Goal: Transaction & Acquisition: Book appointment/travel/reservation

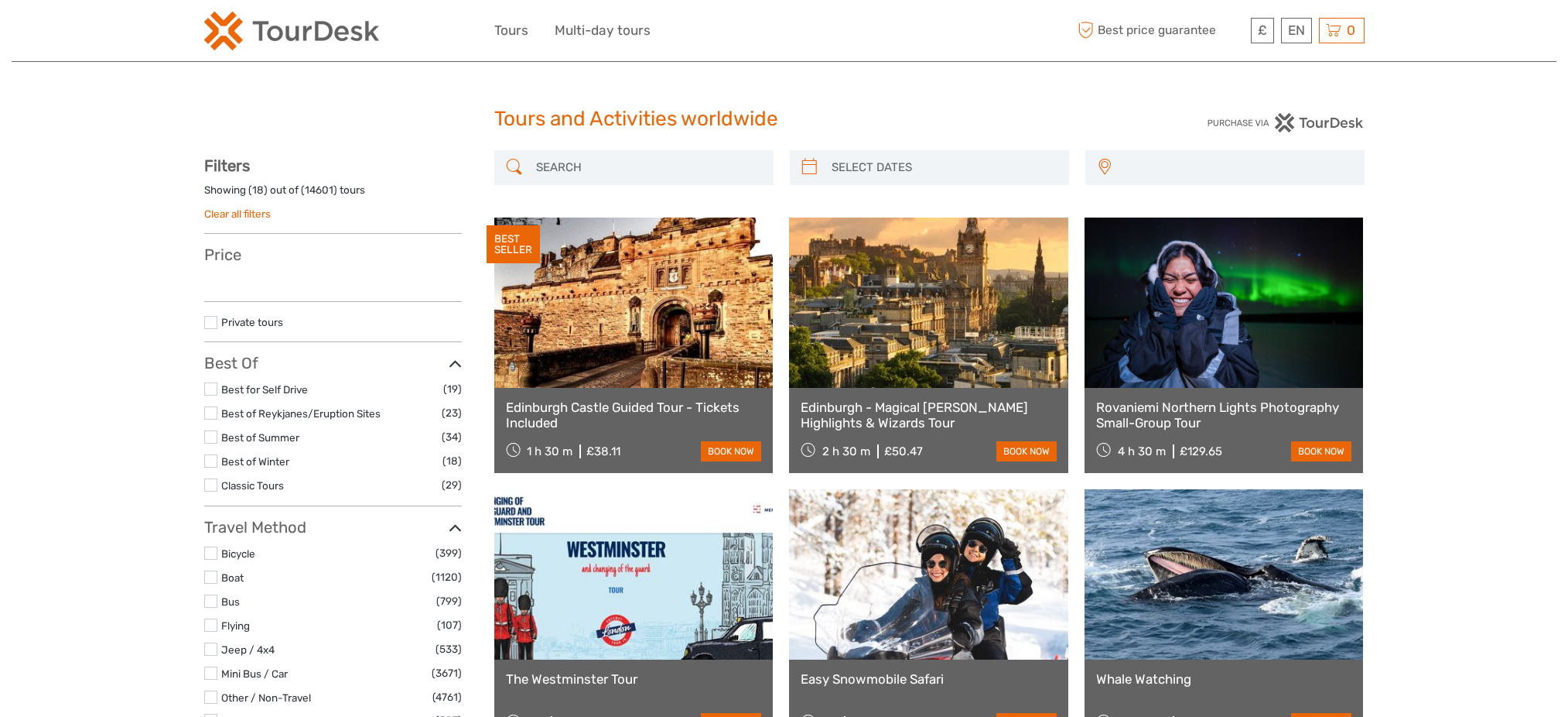
select select
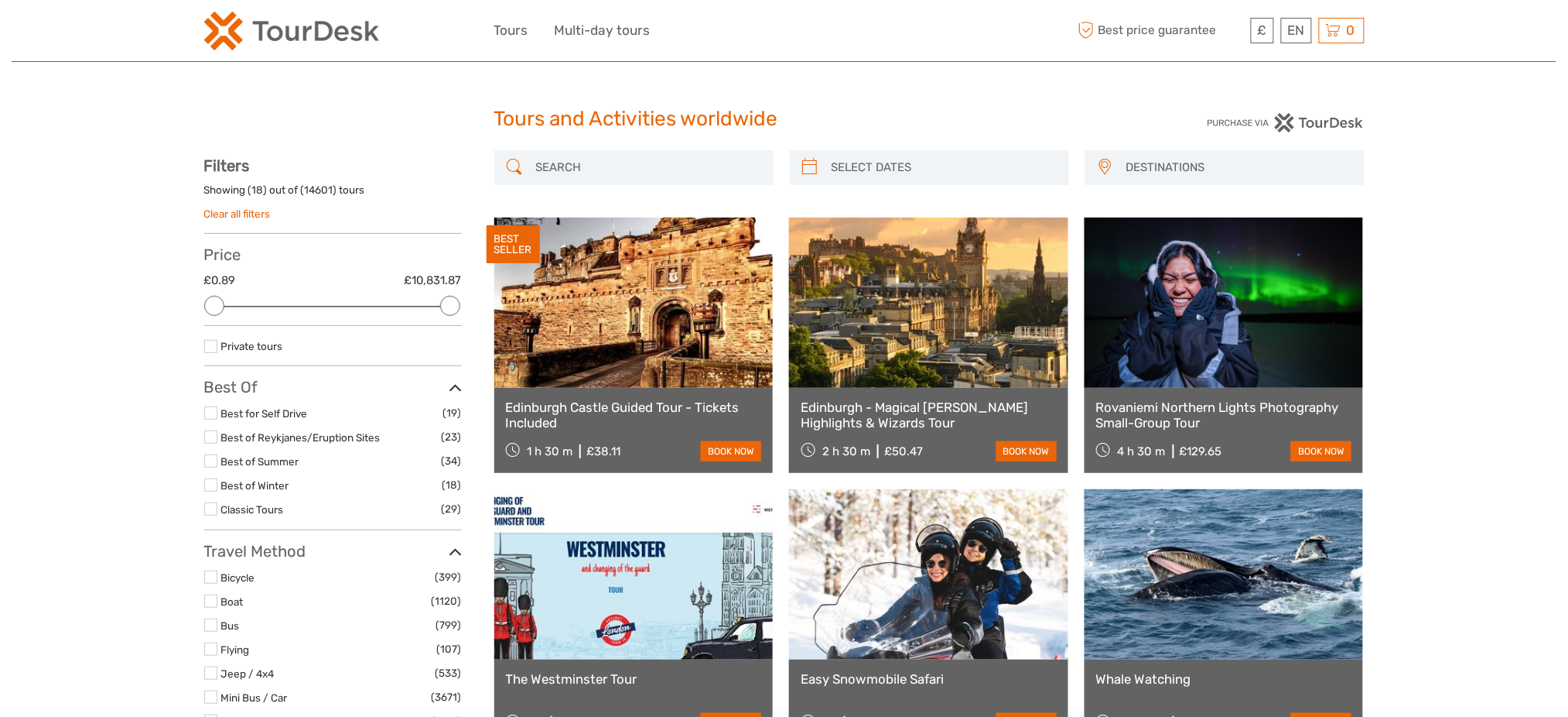
click at [701, 158] on input "search" at bounding box center [647, 167] width 236 height 27
paste input "Sunrise & Breakfast Tour"
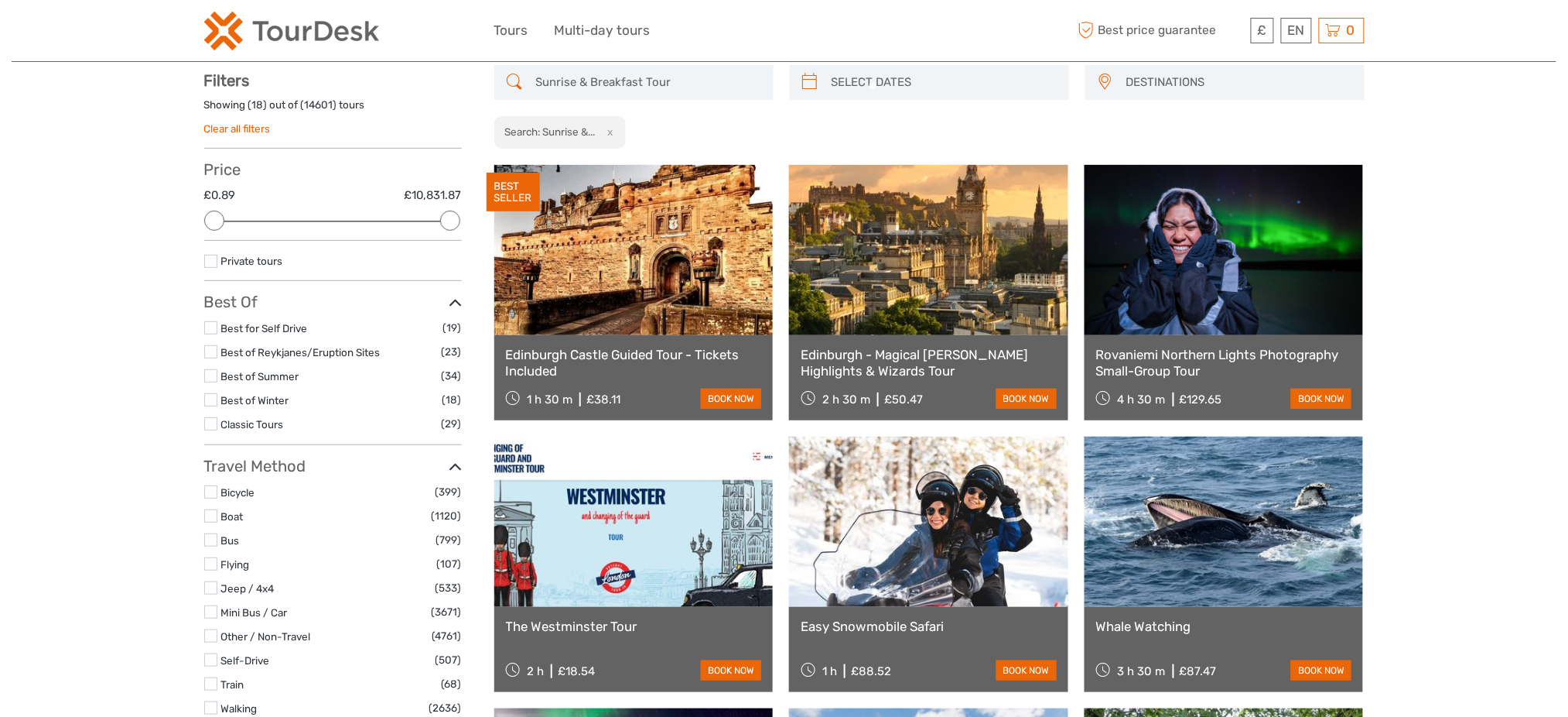
scroll to position [87, 0]
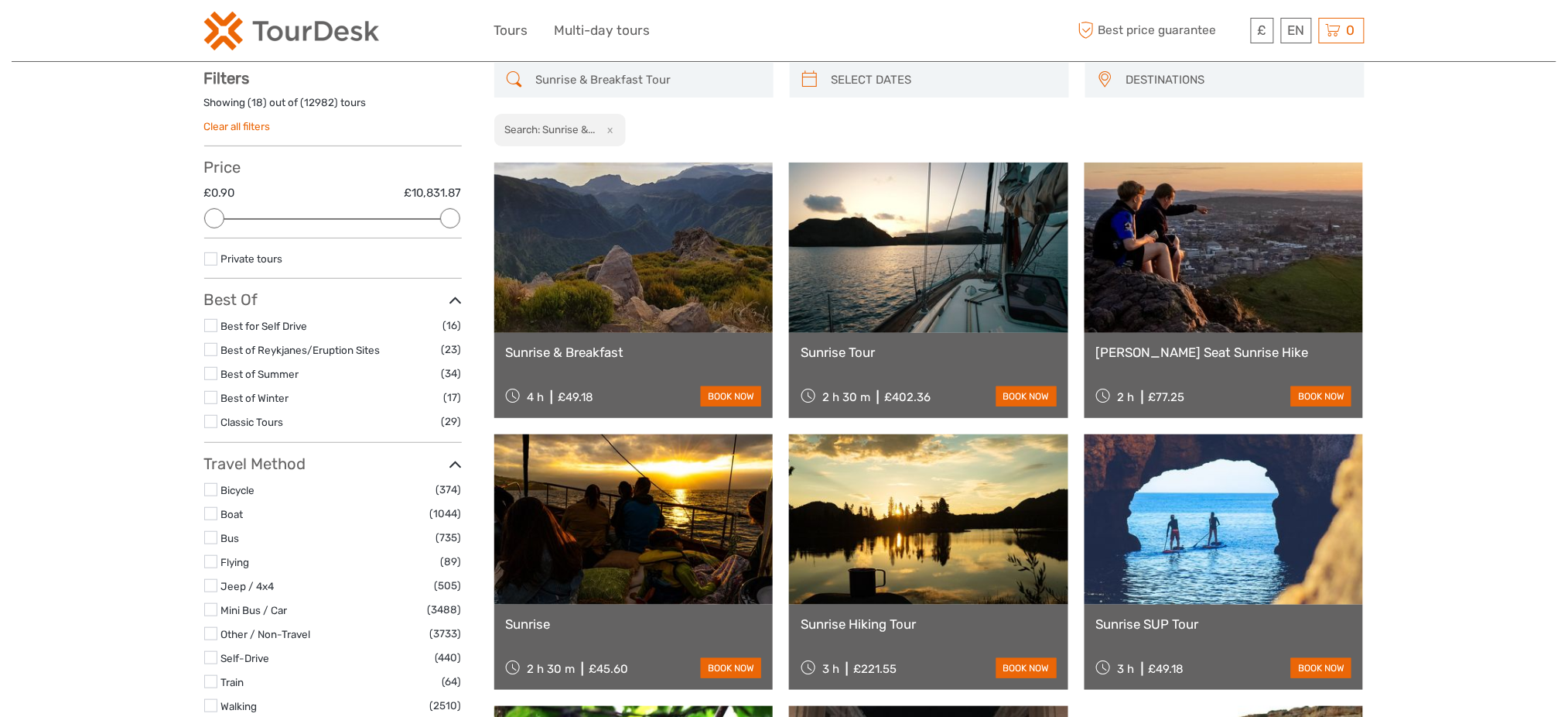
type input "Sunrise & Breakfast Tour"
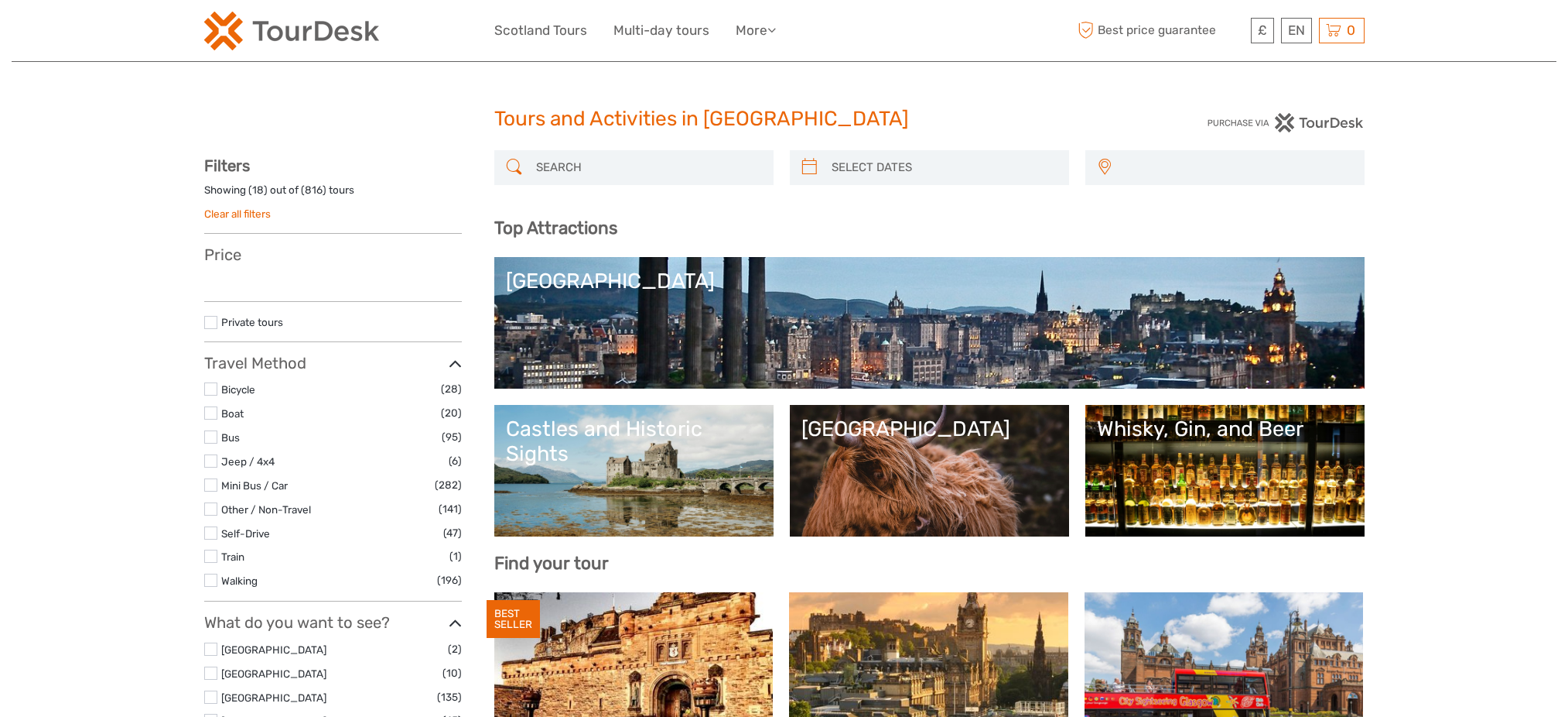
select select
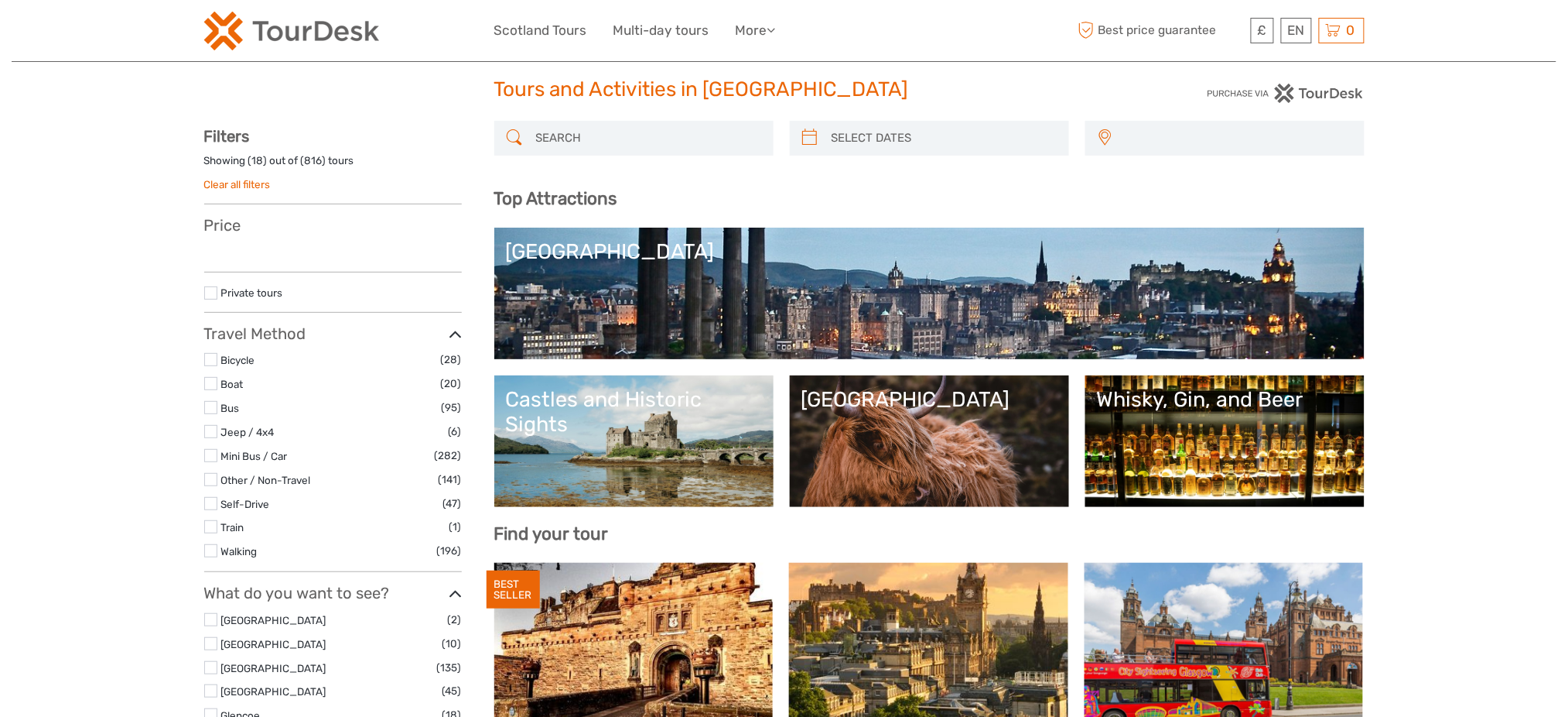
select select
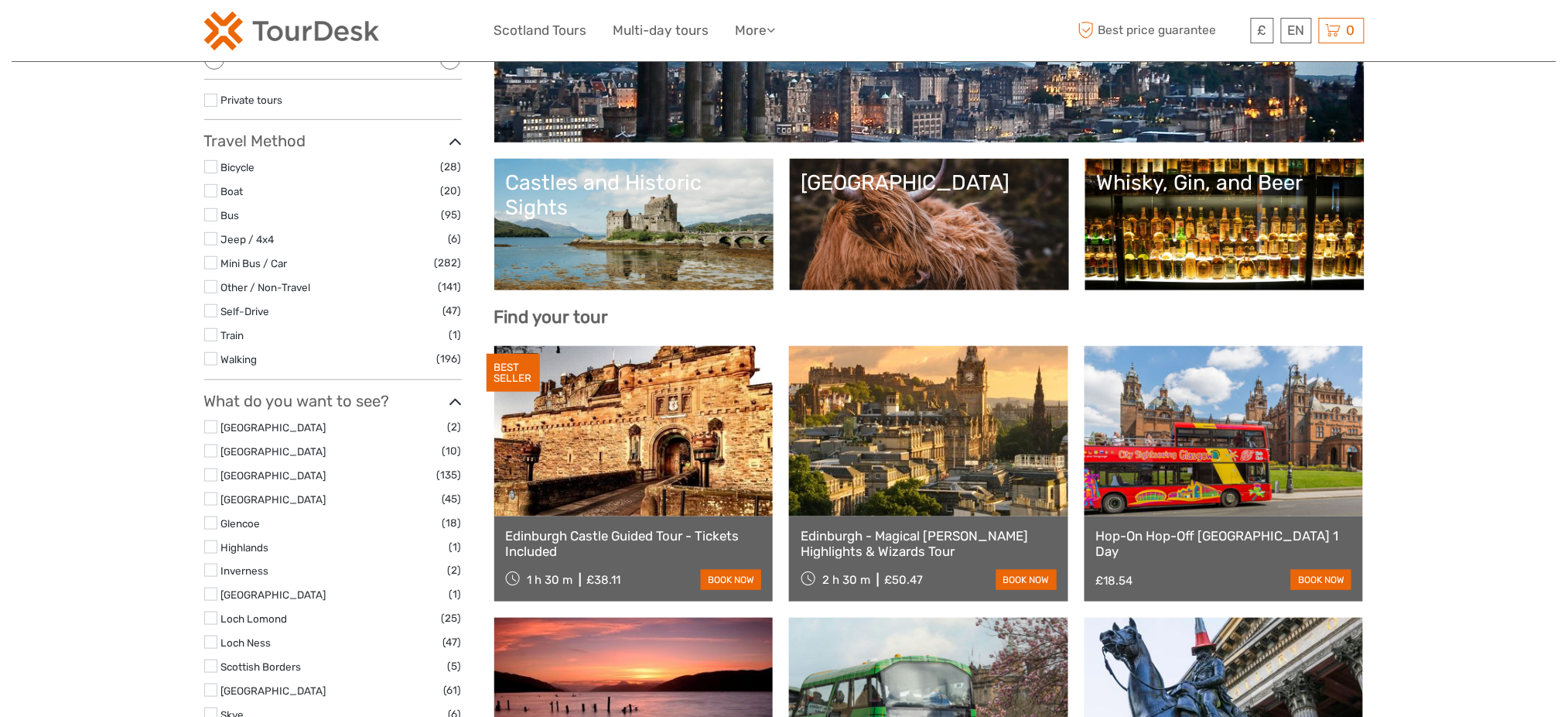
scroll to position [309, 0]
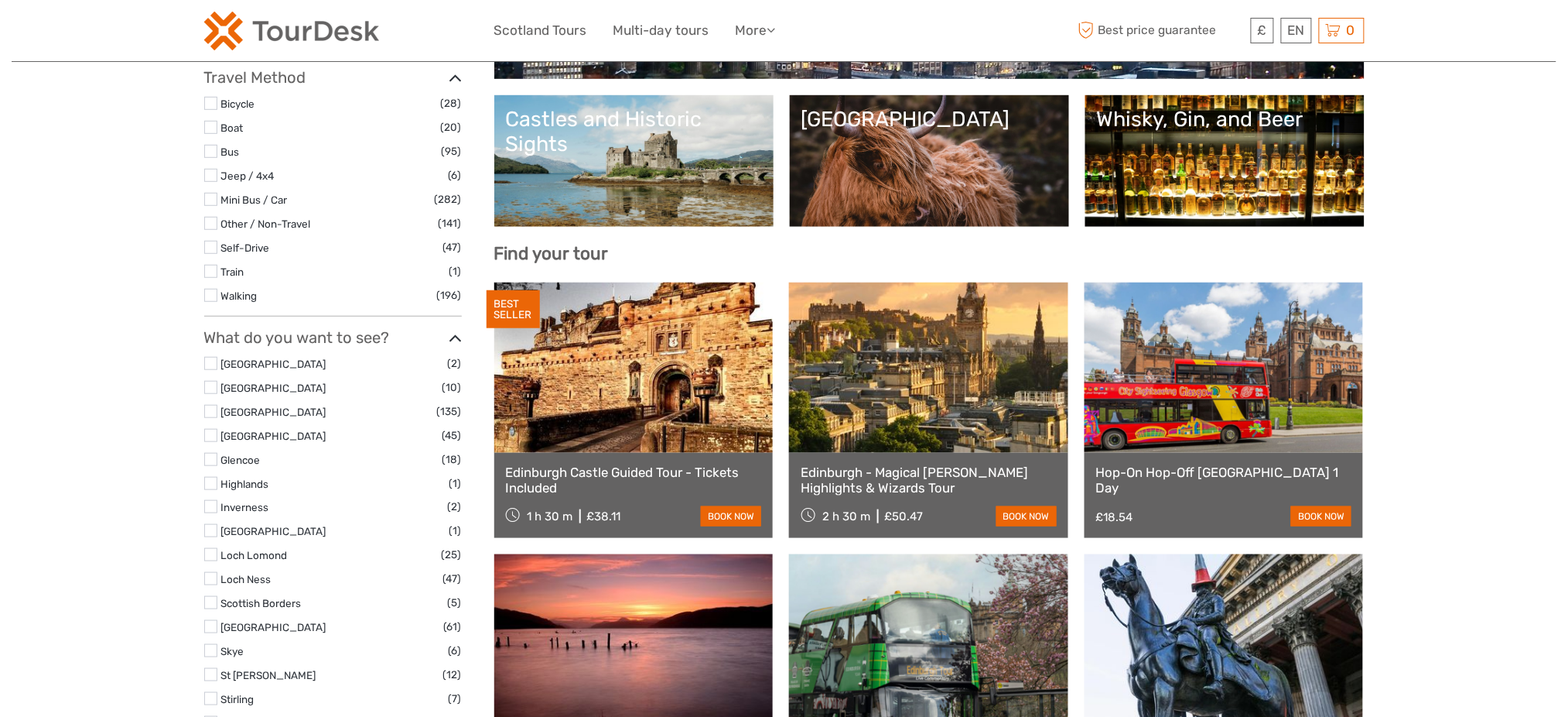
click at [634, 436] on link at bounding box center [634, 368] width 280 height 170
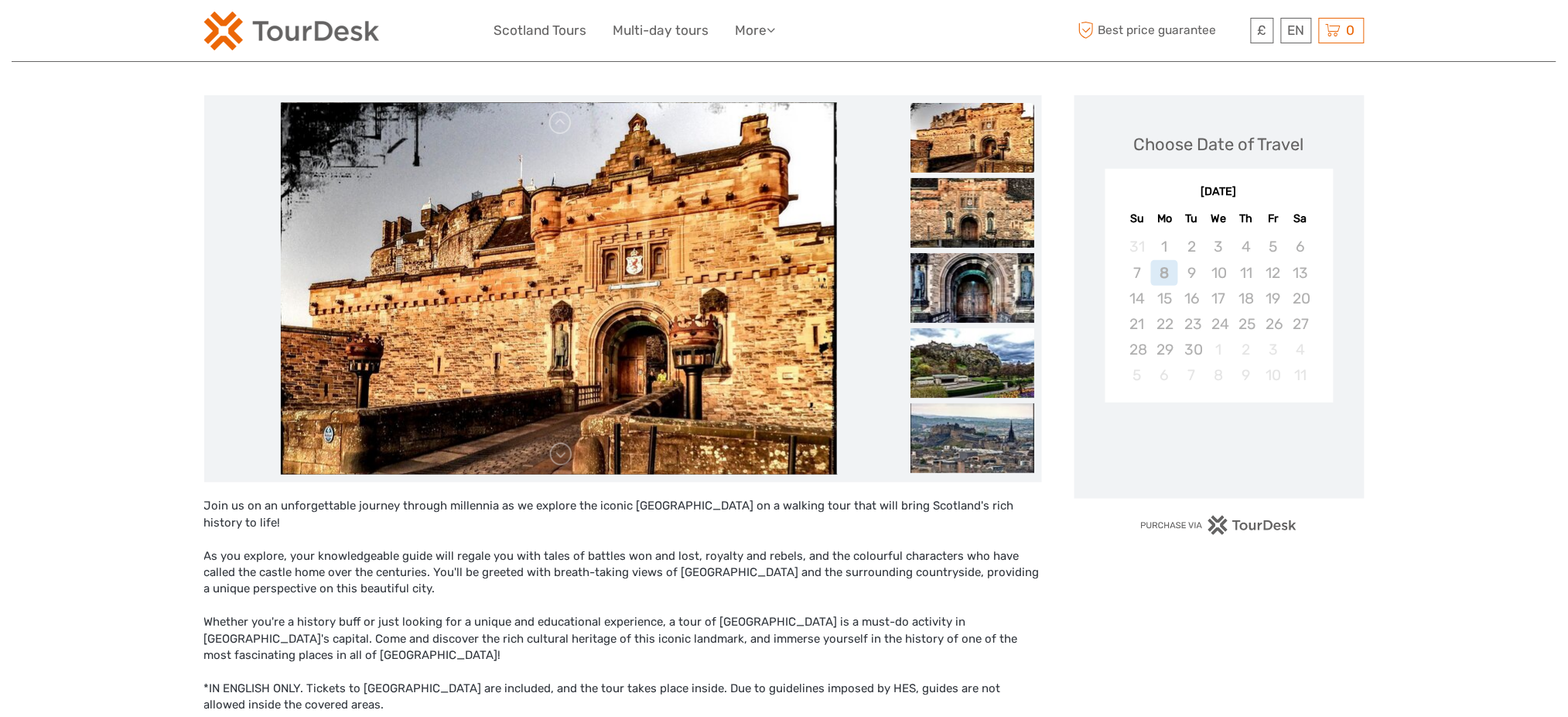
scroll to position [515, 0]
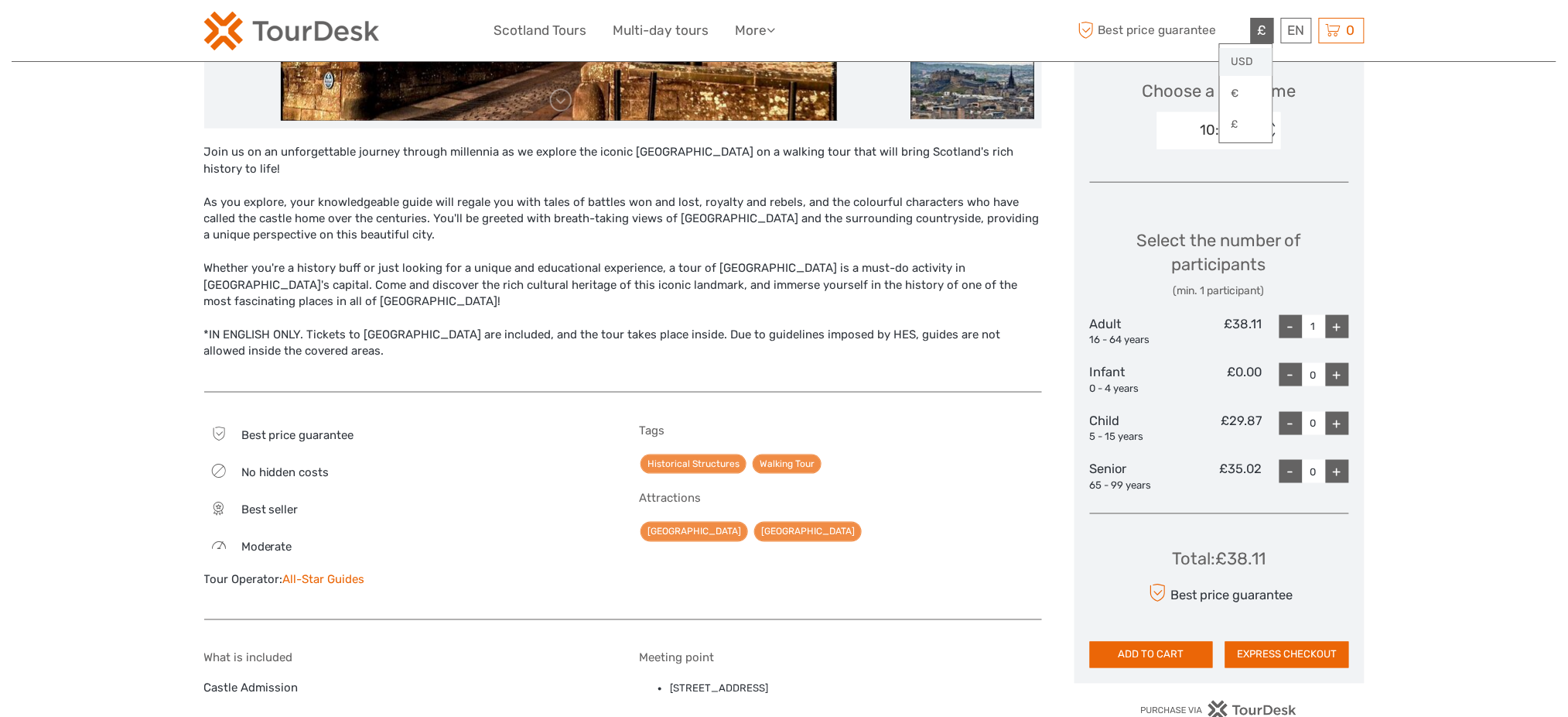
click at [1248, 57] on link "USD" at bounding box center [1246, 62] width 53 height 28
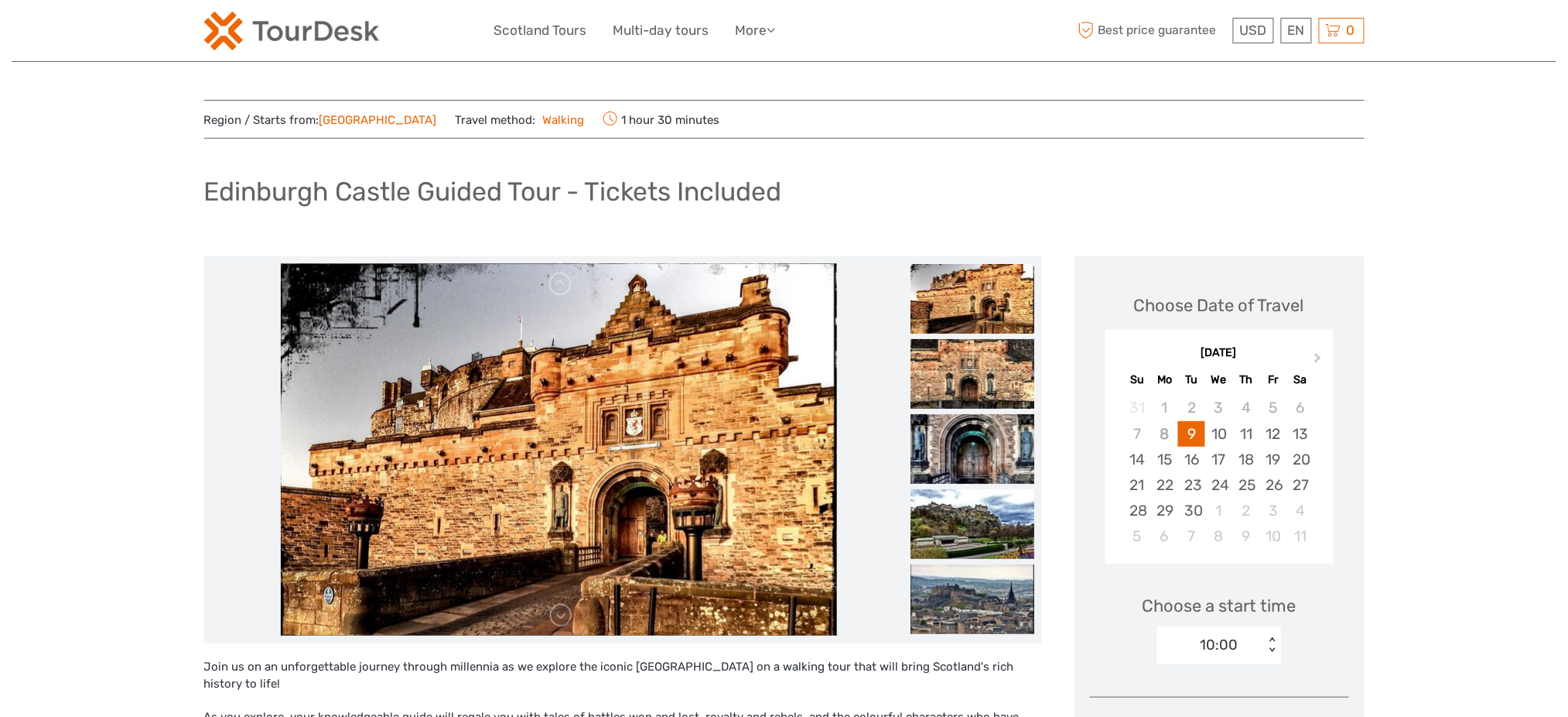
scroll to position [0, 0]
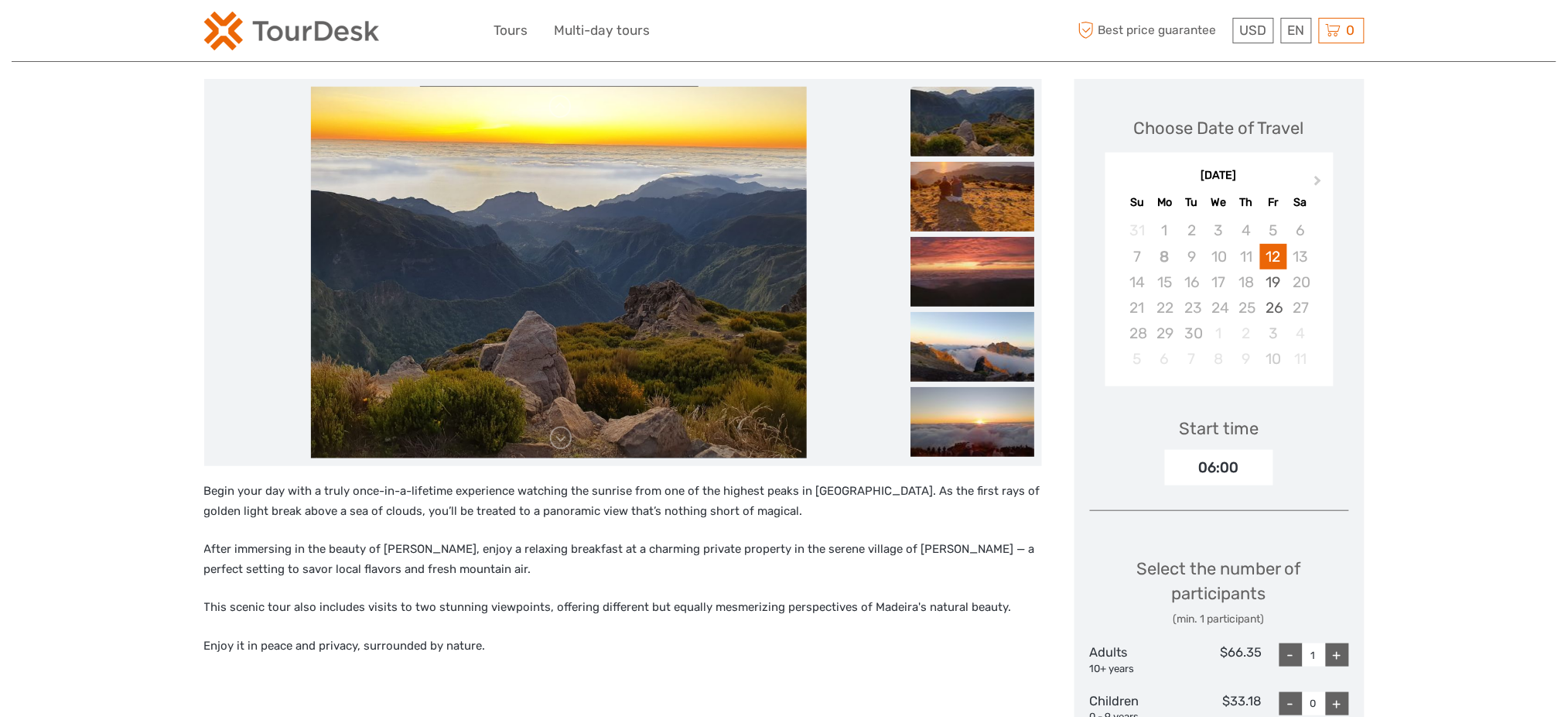
scroll to position [103, 0]
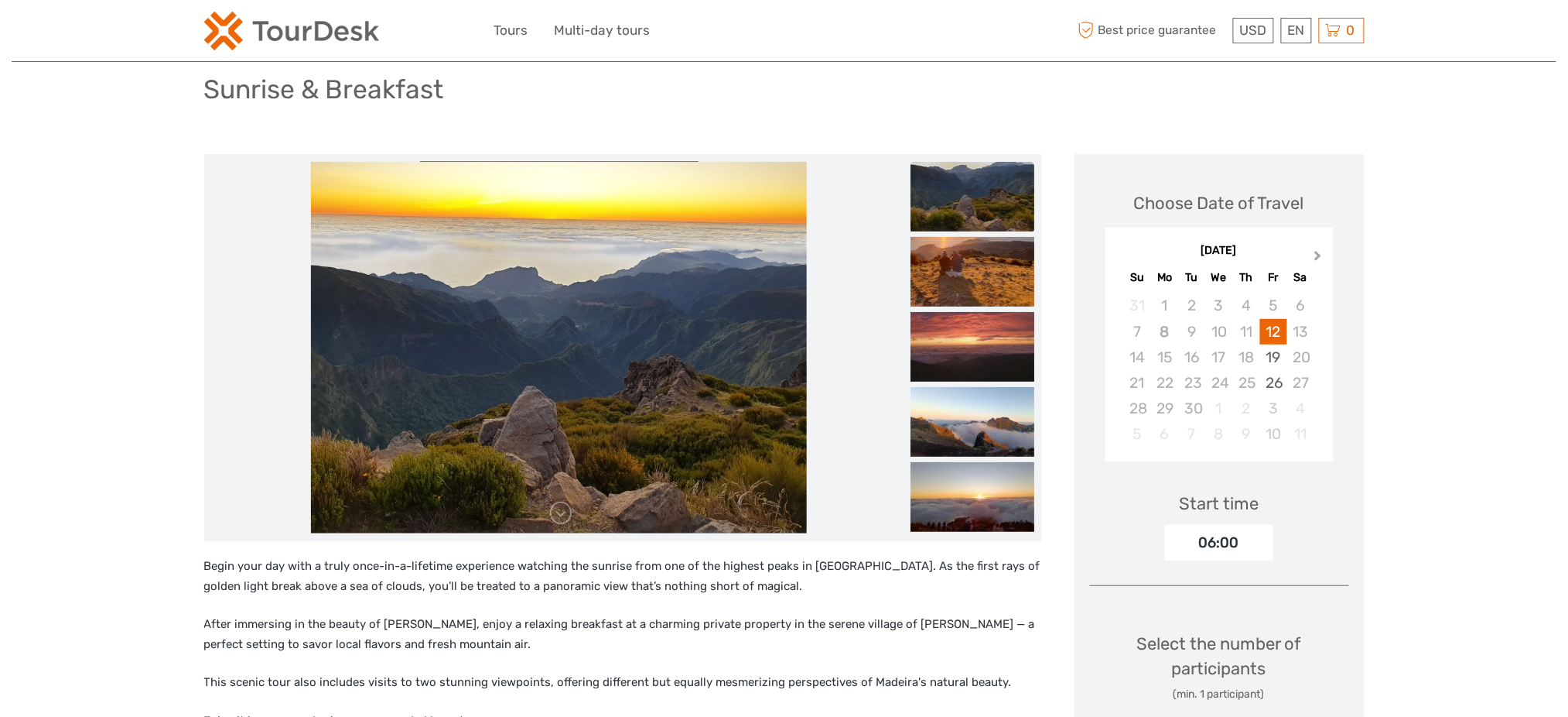
click at [1320, 258] on button "Next Month" at bounding box center [1320, 259] width 25 height 25
click at [1117, 251] on button "Previous Month" at bounding box center [1120, 259] width 25 height 25
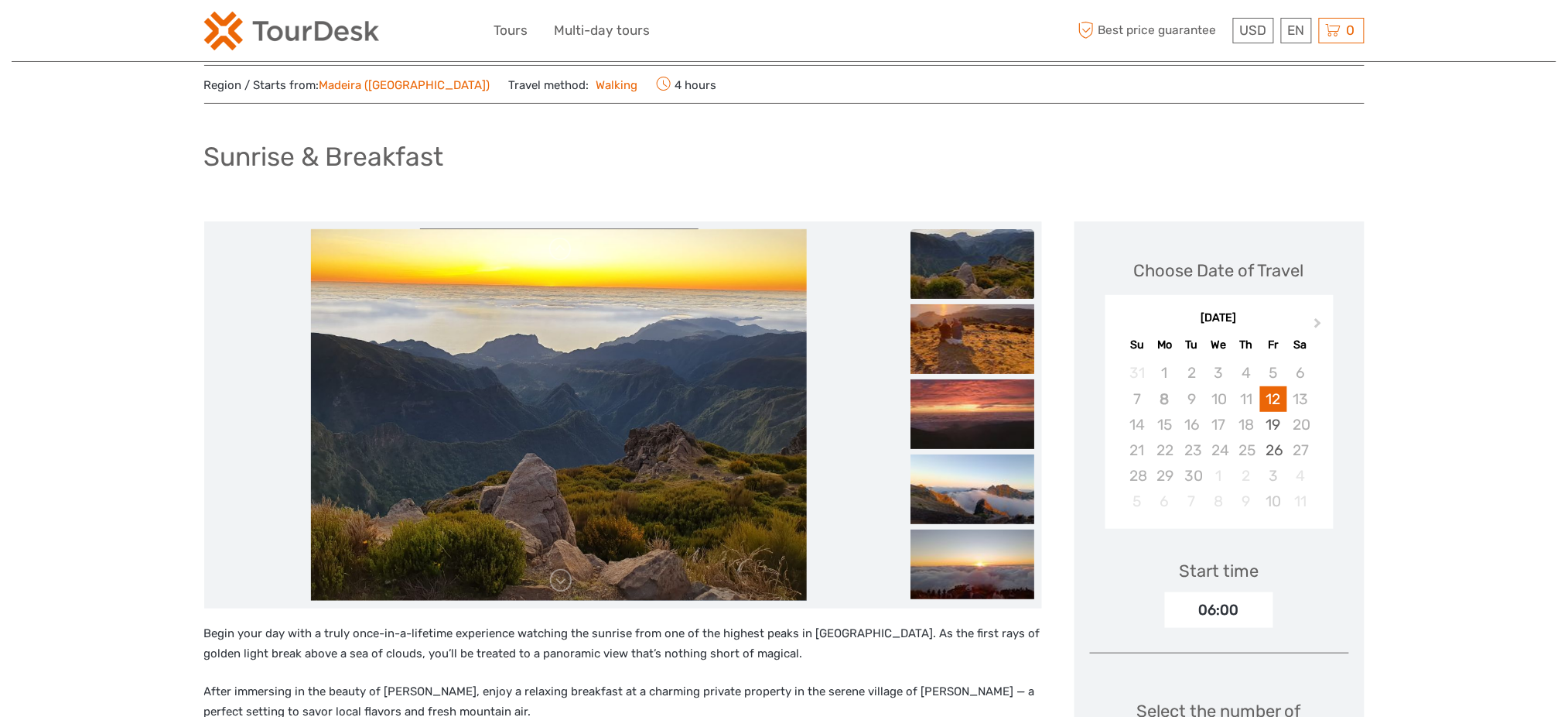
scroll to position [0, 0]
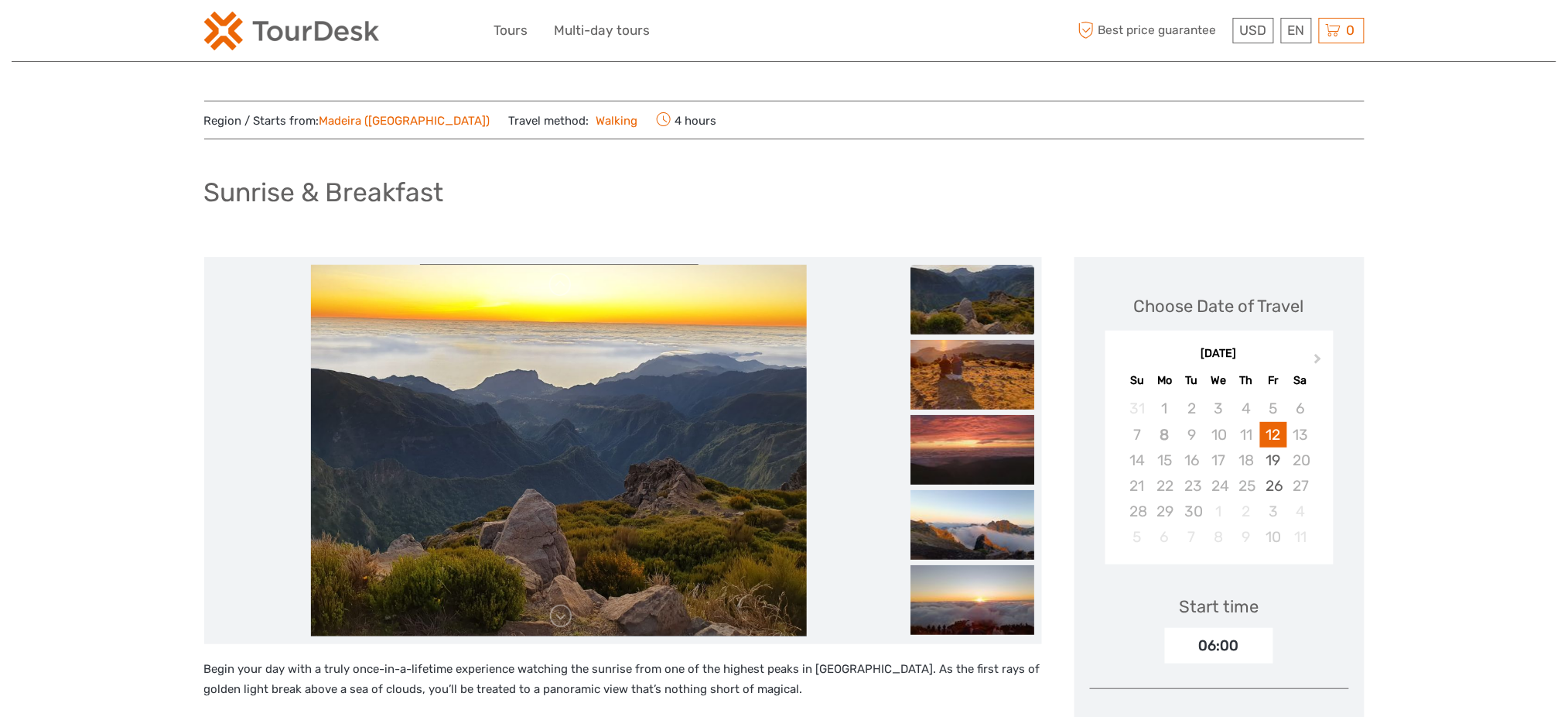
click at [393, 194] on h1 "Sunrise & Breakfast" at bounding box center [324, 192] width 240 height 31
copy div "Sunrise & Breakfast"
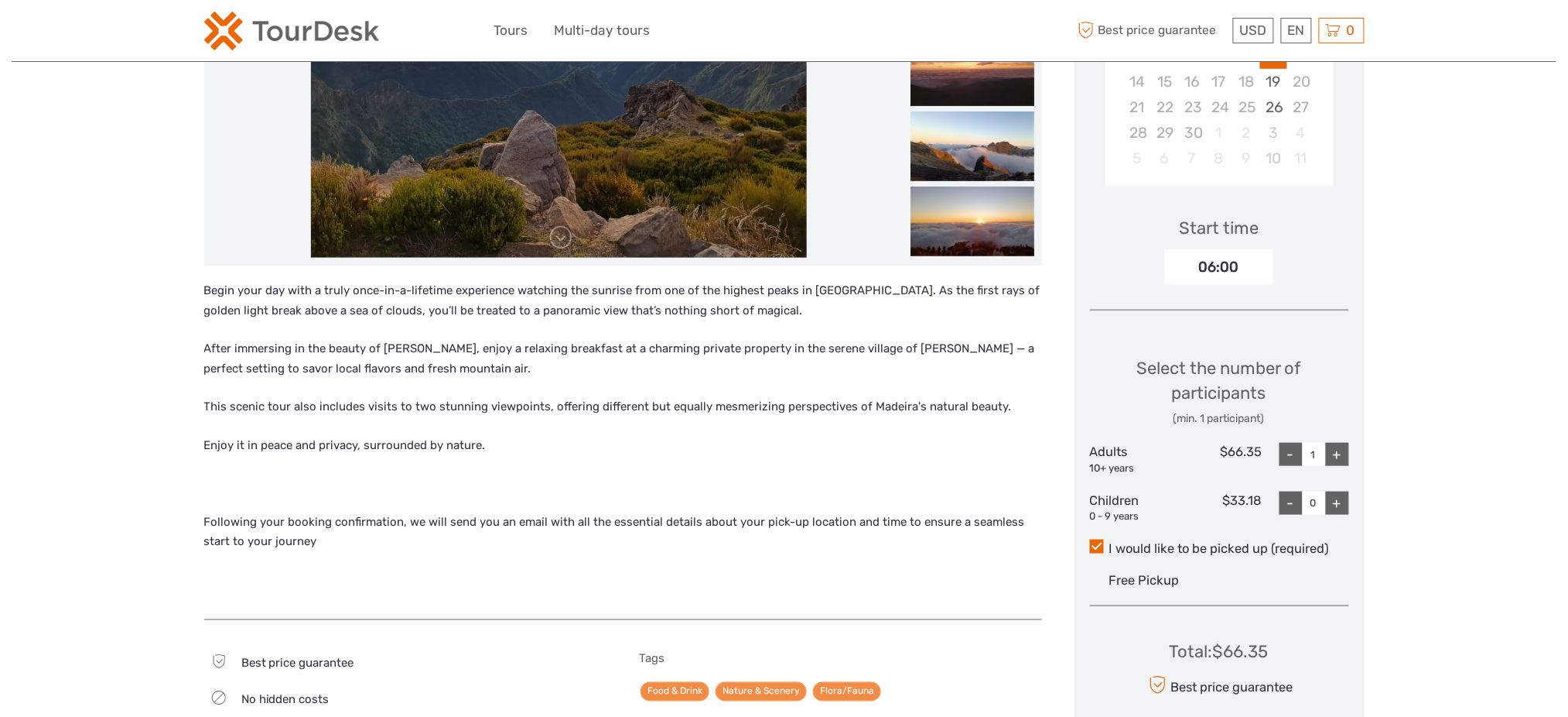
scroll to position [309, 0]
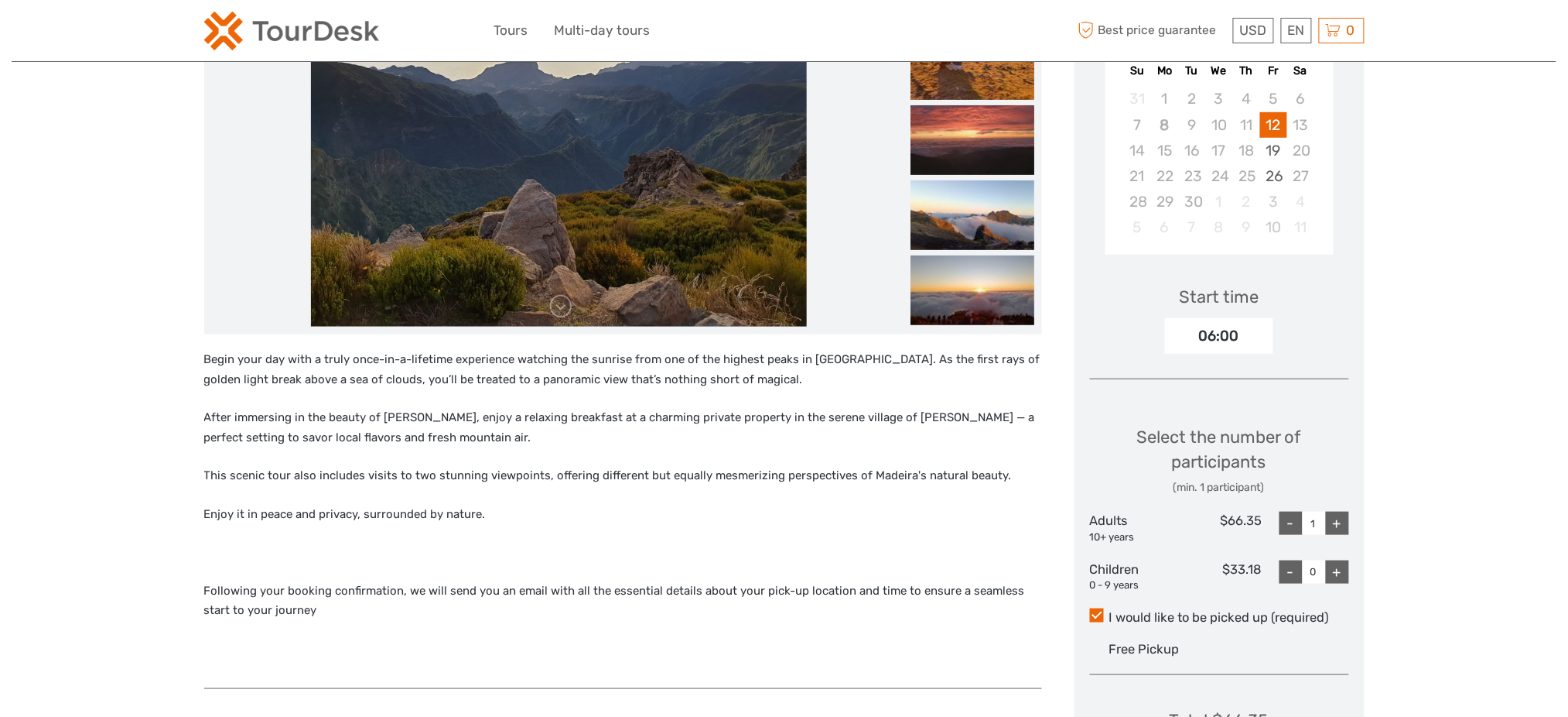
click at [1220, 326] on div "06:00" at bounding box center [1219, 335] width 108 height 35
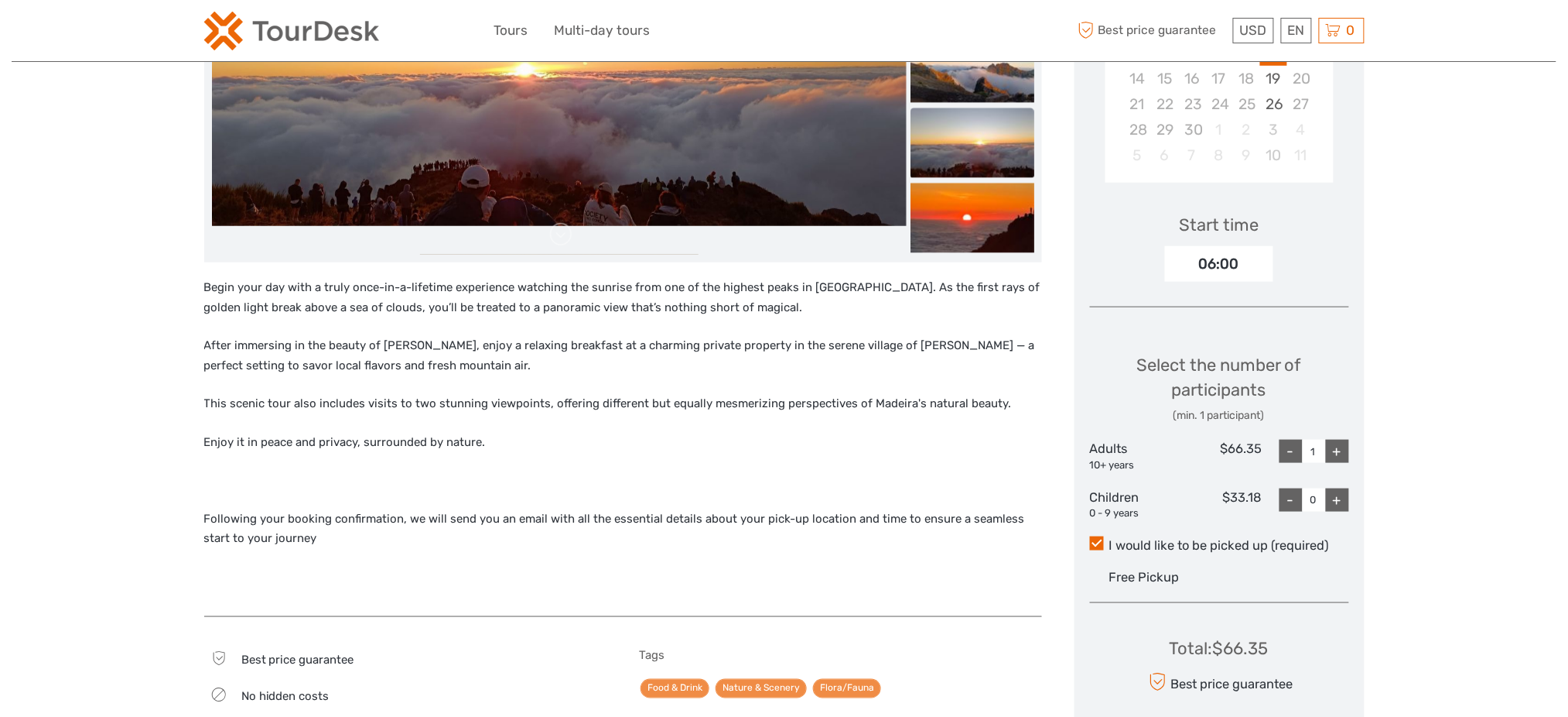
scroll to position [515, 0]
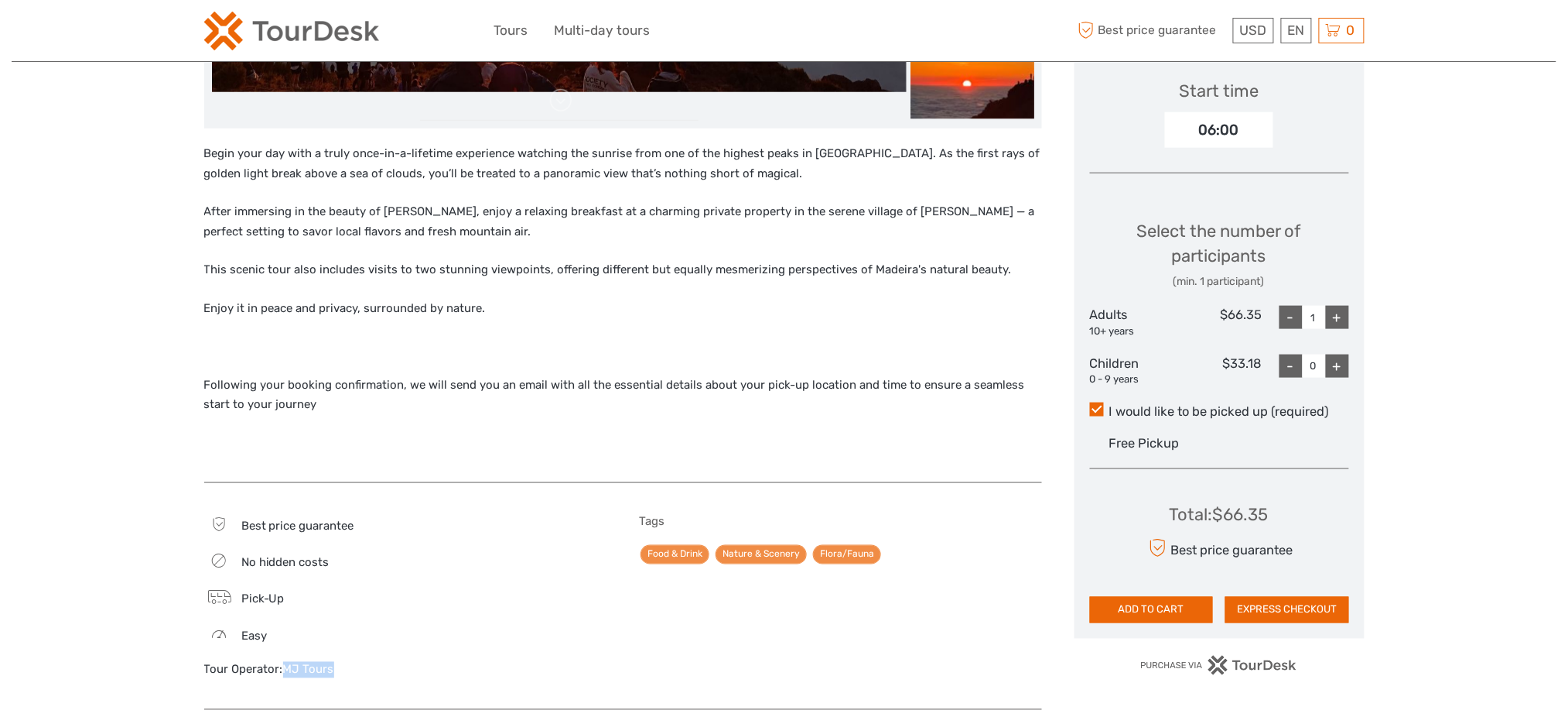
drag, startPoint x: 346, startPoint y: 677, endPoint x: 286, endPoint y: 675, distance: 60.0
click at [286, 675] on div "Tour Operator: MJ Tours" at bounding box center [406, 670] width 403 height 17
copy link "MJ Tours"
